Goal: Task Accomplishment & Management: Complete application form

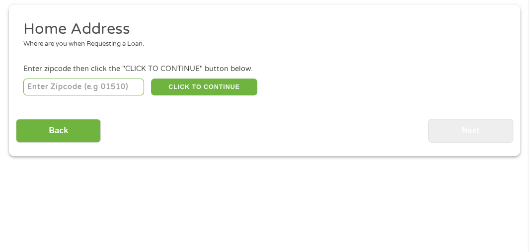
scroll to position [160, 0]
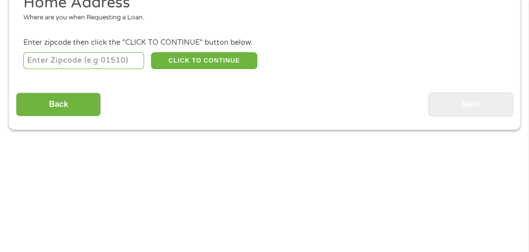
click at [118, 60] on input "number" at bounding box center [83, 60] width 121 height 17
type input "07663"
select select "[US_STATE]"
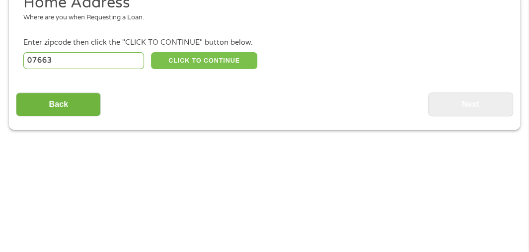
click at [222, 59] on button "CLICK TO CONTINUE" at bounding box center [204, 60] width 106 height 17
type input "07663"
type input "[GEOGRAPHIC_DATA]"
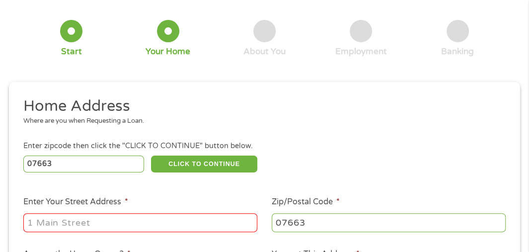
click at [120, 222] on input "Enter Your Street Address *" at bounding box center [140, 222] width 234 height 19
type input "[STREET_ADDRESS][PERSON_NAME]"
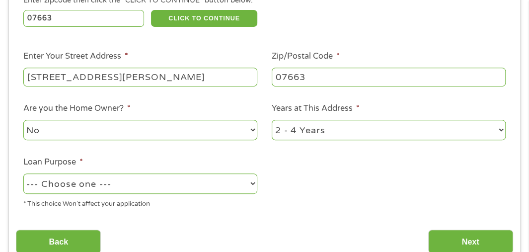
scroll to position [263, 0]
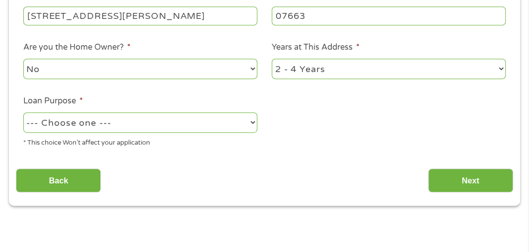
drag, startPoint x: 121, startPoint y: 67, endPoint x: 116, endPoint y: 79, distance: 12.9
click at [121, 67] on select "No Yes" at bounding box center [140, 69] width 234 height 20
select select "yes"
click at [23, 60] on select "No Yes" at bounding box center [140, 69] width 234 height 20
click at [171, 126] on select "--- Choose one --- Pay Bills Debt Consolidation Home Improvement Major Purchase…" at bounding box center [140, 122] width 234 height 20
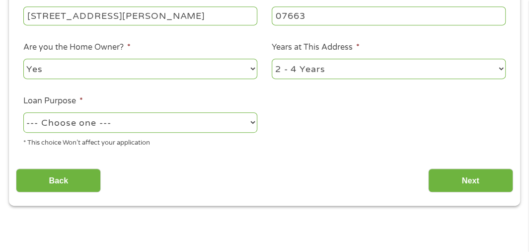
select select "other"
click at [23, 113] on select "--- Choose one --- Pay Bills Debt Consolidation Home Improvement Major Purchase…" at bounding box center [140, 122] width 234 height 20
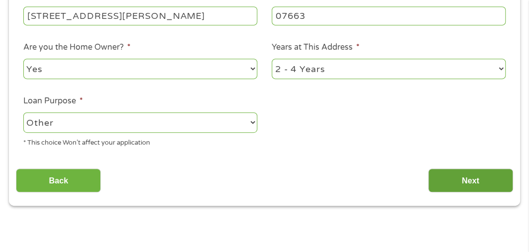
click at [466, 193] on input "Next" at bounding box center [470, 180] width 85 height 24
click at [461, 186] on input "Next" at bounding box center [470, 180] width 85 height 24
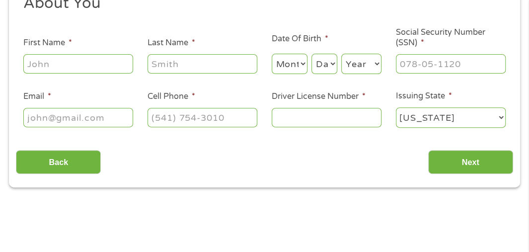
scroll to position [160, 0]
click at [87, 55] on input "First Name *" at bounding box center [78, 63] width 110 height 19
type input "[PERSON_NAME]"
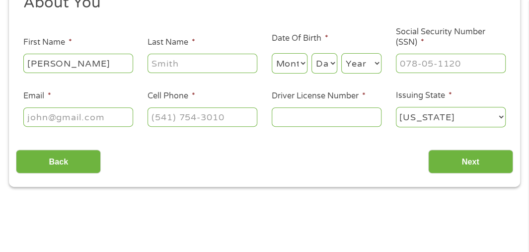
type input "[PERSON_NAME]"
type input "[PERSON_NAME][EMAIL_ADDRESS][PERSON_NAME][DOMAIN_NAME]"
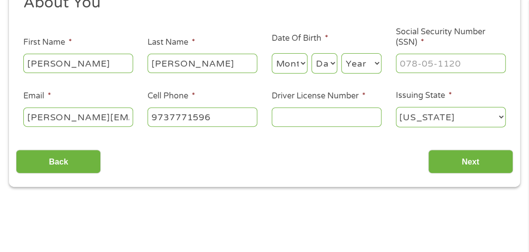
type input "[PHONE_NUMBER]"
drag, startPoint x: 290, startPoint y: 63, endPoint x: 338, endPoint y: 70, distance: 48.6
click at [290, 63] on select "Month 1 2 3 4 5 6 7 8 9 10 11 12" at bounding box center [290, 63] width 36 height 20
select select "2"
click at [272, 53] on select "Month 1 2 3 4 5 6 7 8 9 10 11 12" at bounding box center [290, 63] width 36 height 20
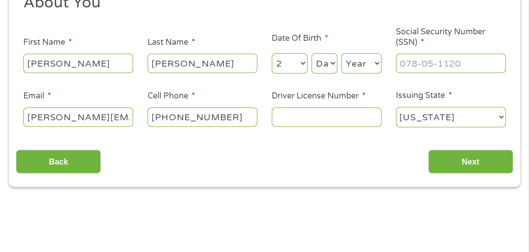
click at [322, 63] on select "Day 1 2 3 4 5 6 7 8 9 10 11 12 13 14 15 16 17 18 19 20 21 22 23 24 25 26 27 28 …" at bounding box center [325, 63] width 26 height 20
select select "24"
click at [360, 59] on select "Year [DATE] 2006 2005 2004 2003 2002 2001 2000 1999 1998 1997 1996 1995 1994 19…" at bounding box center [361, 63] width 40 height 20
select select "1956"
click at [360, 59] on select "Year [DATE] 2006 2005 2004 2003 2002 2001 2000 1999 1998 1997 1996 1995 1994 19…" at bounding box center [361, 63] width 40 height 20
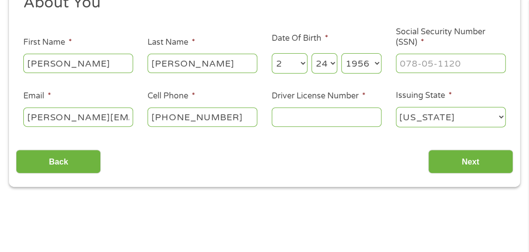
type input "___-__-____"
click at [448, 59] on input "___-__-____" at bounding box center [451, 63] width 110 height 19
click at [489, 65] on input "___-__-____" at bounding box center [451, 63] width 110 height 19
click at [431, 62] on input "___-__-____" at bounding box center [451, 63] width 110 height 19
paste input "1"
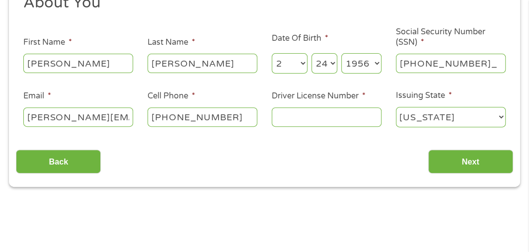
type input "158-54-3237"
click at [320, 111] on input "Driver License Number *" at bounding box center [327, 116] width 110 height 19
click at [367, 115] on input "Driver License Number *" at bounding box center [327, 116] width 110 height 19
click at [342, 124] on input "Driver License Number *" at bounding box center [327, 116] width 110 height 19
type input "J80411002377642"
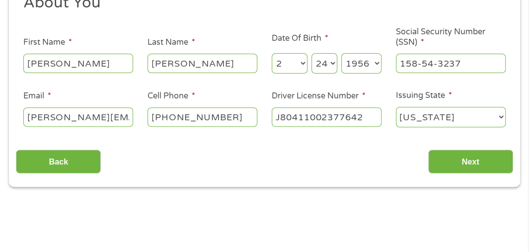
click at [367, 149] on div "Back Next" at bounding box center [264, 157] width 497 height 31
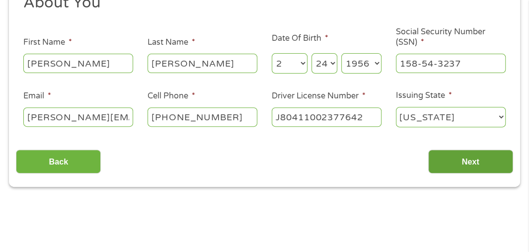
click at [460, 162] on input "Next" at bounding box center [470, 162] width 85 height 24
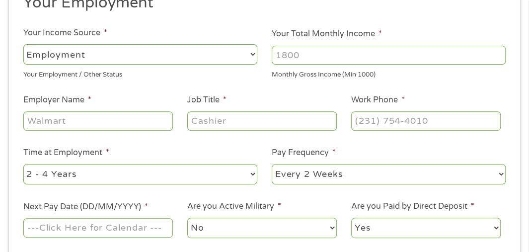
click at [402, 50] on input "Your Total Monthly Income *" at bounding box center [389, 55] width 234 height 19
type input "6000"
click at [103, 121] on input "Employer Name *" at bounding box center [98, 120] width 150 height 19
click at [117, 118] on input "Employer Name *" at bounding box center [98, 120] width 150 height 19
type input "Eagle Logistics"
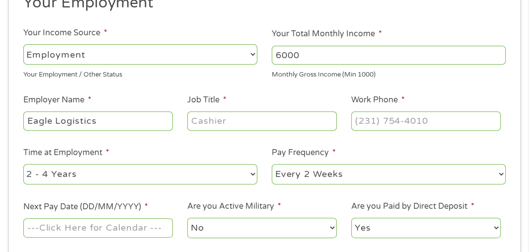
drag, startPoint x: 392, startPoint y: 143, endPoint x: 281, endPoint y: 132, distance: 110.8
click at [392, 142] on ul "Your Employment Your Income Source * --- Choose one --- Employment [DEMOGRAPHIC…" at bounding box center [264, 120] width 497 height 254
click at [267, 116] on input "Job Title *" at bounding box center [262, 120] width 150 height 19
click at [259, 117] on input "Job Title *" at bounding box center [262, 120] width 150 height 19
click at [259, 117] on input "coordinator" at bounding box center [262, 120] width 150 height 19
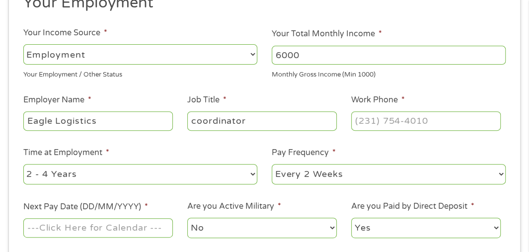
type input "coordinator"
click at [352, 147] on li "Pay Frequency * --- Choose one --- Every 2 Weeks Every Week Monthly Semi-Monthly" at bounding box center [389, 166] width 249 height 39
type input "(___) ___-____"
drag, startPoint x: 414, startPoint y: 116, endPoint x: 413, endPoint y: 124, distance: 8.1
click at [414, 116] on input "(___) ___-____" at bounding box center [426, 120] width 150 height 19
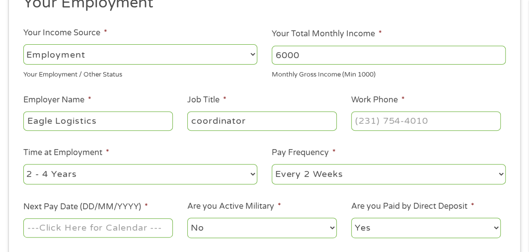
click at [385, 144] on ul "Your Employment Your Income Source * --- Choose one --- Employment [DEMOGRAPHIC…" at bounding box center [264, 120] width 497 height 254
click at [384, 145] on ul "Your Employment Your Income Source * --- Choose one --- Employment [DEMOGRAPHIC…" at bounding box center [264, 120] width 497 height 254
type input "[PHONE_NUMBER]"
click at [415, 152] on li "Pay Frequency * --- Choose one --- Every 2 Weeks Every Week Monthly Semi-Monthly" at bounding box center [389, 166] width 249 height 39
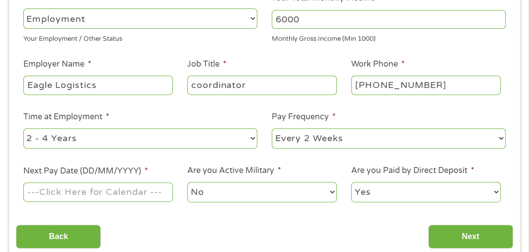
scroll to position [211, 0]
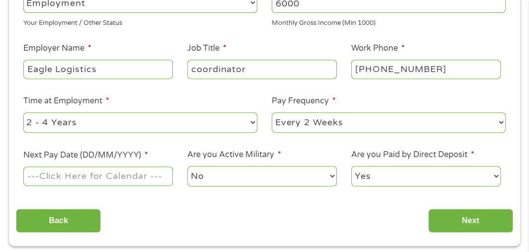
click at [108, 177] on input "Next Pay Date (DD/MM/YYYY) *" at bounding box center [98, 175] width 150 height 19
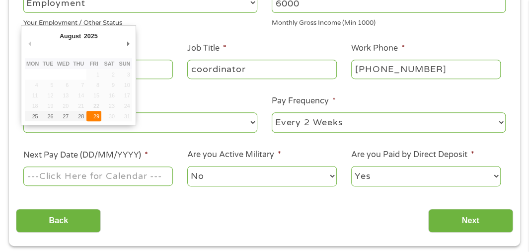
type input "[DATE]"
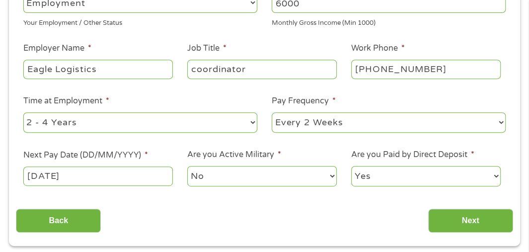
click at [393, 179] on select "Yes No" at bounding box center [426, 176] width 150 height 20
click at [474, 232] on input "Next" at bounding box center [470, 221] width 85 height 24
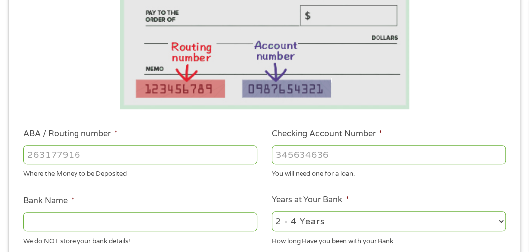
type input "031176110"
type input "0036362457721"
click at [407, 194] on li "Years at Your Bank * 2 - 4 Years 6 - 12 Months 1 - 2 Years Over 4 Years How lon…" at bounding box center [389, 220] width 249 height 53
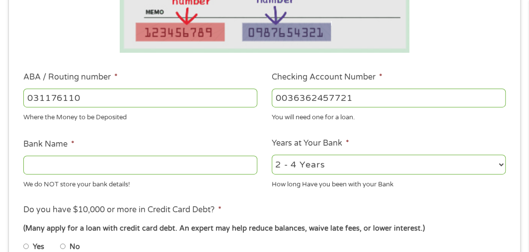
scroll to position [366, 0]
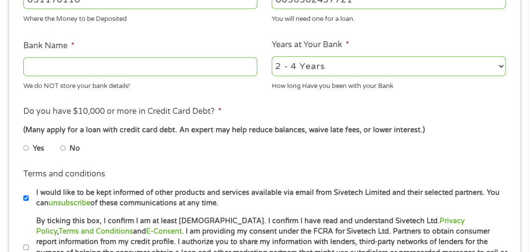
click at [132, 60] on input "Bank Name *" at bounding box center [140, 66] width 234 height 19
type input "CAPITAL ONE"
click at [253, 108] on li "Do you have $10,000 or more in Credit Card Debt? * (Many apply for a loan with …" at bounding box center [264, 133] width 497 height 56
click at [65, 151] on input "No" at bounding box center [63, 148] width 6 height 16
radio input "true"
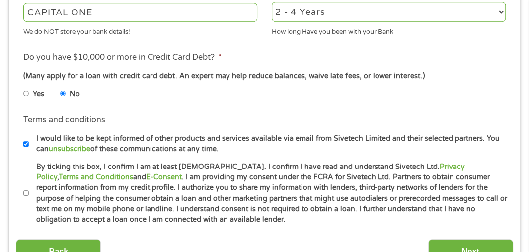
scroll to position [470, 0]
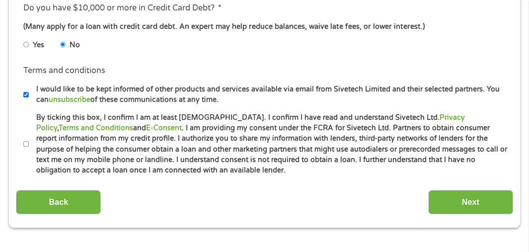
click at [24, 149] on input "By ticking this box, I confirm I am at least [DEMOGRAPHIC_DATA]. I confirm I ha…" at bounding box center [26, 144] width 6 height 16
checkbox input "true"
click at [467, 211] on input "Next" at bounding box center [470, 202] width 85 height 24
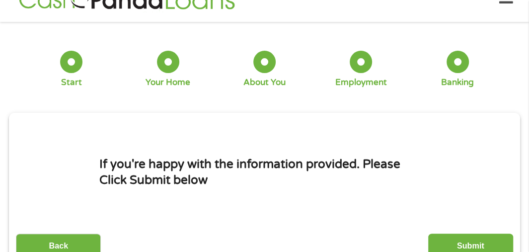
scroll to position [160, 0]
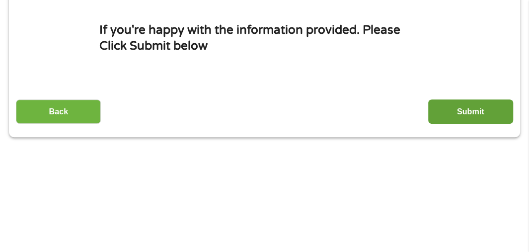
click at [470, 116] on input "Submit" at bounding box center [470, 111] width 85 height 24
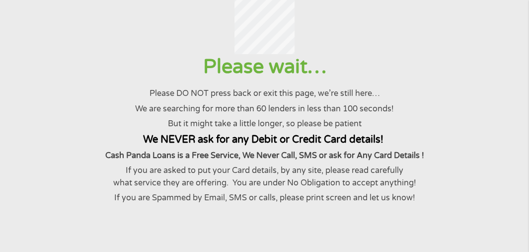
scroll to position [0, 0]
